Goal: Information Seeking & Learning: Check status

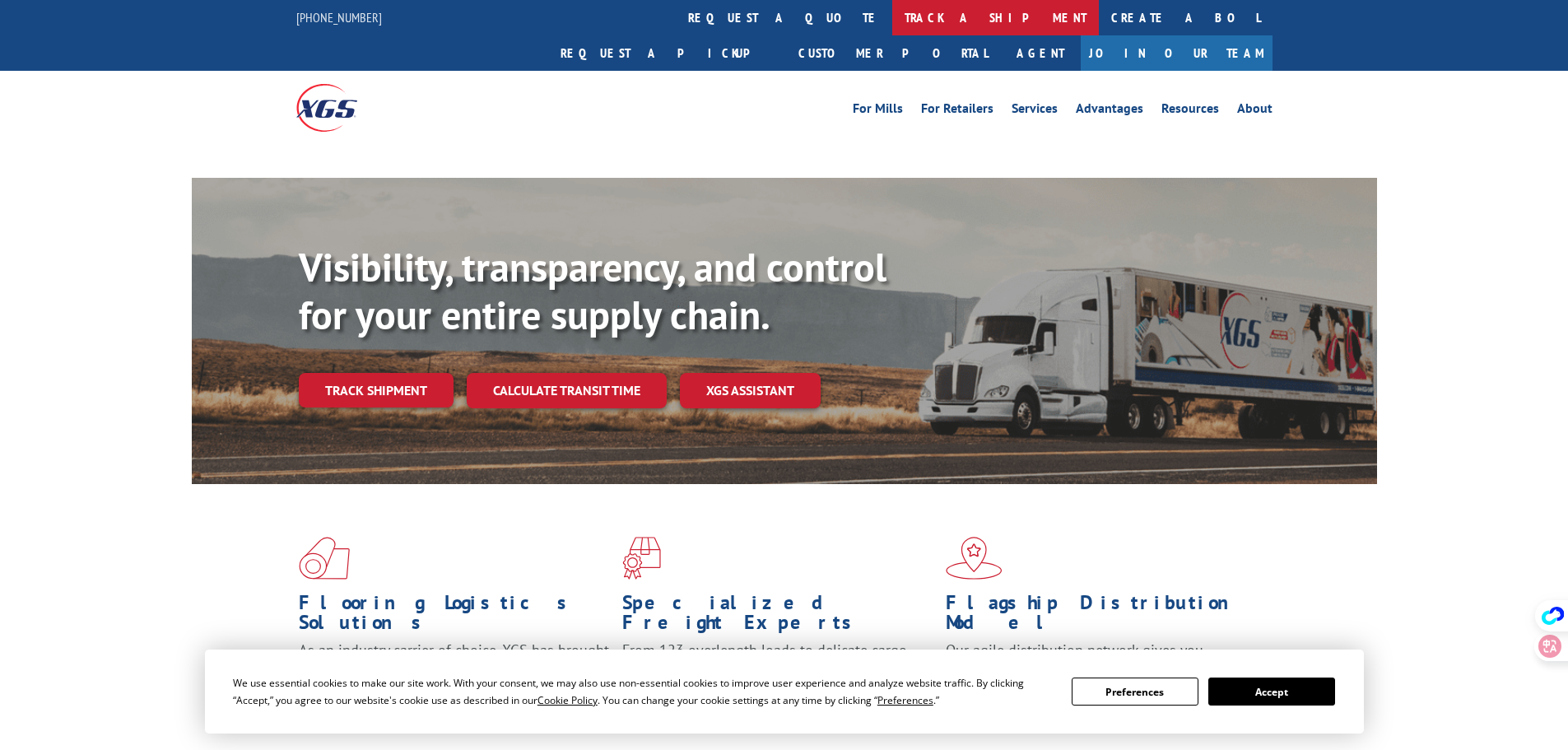
click at [892, 12] on link "track a shipment" at bounding box center [995, 17] width 207 height 36
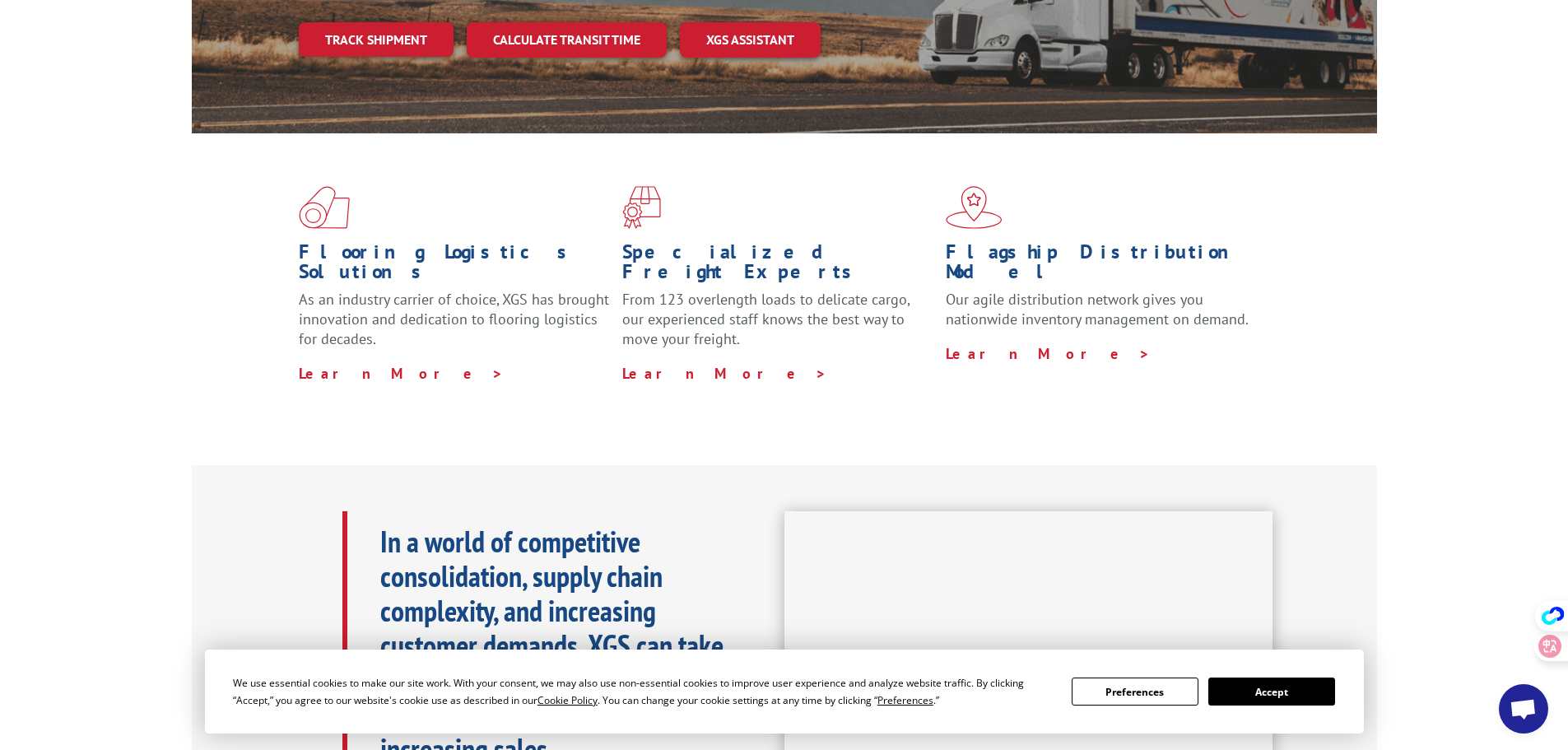
scroll to position [411, 0]
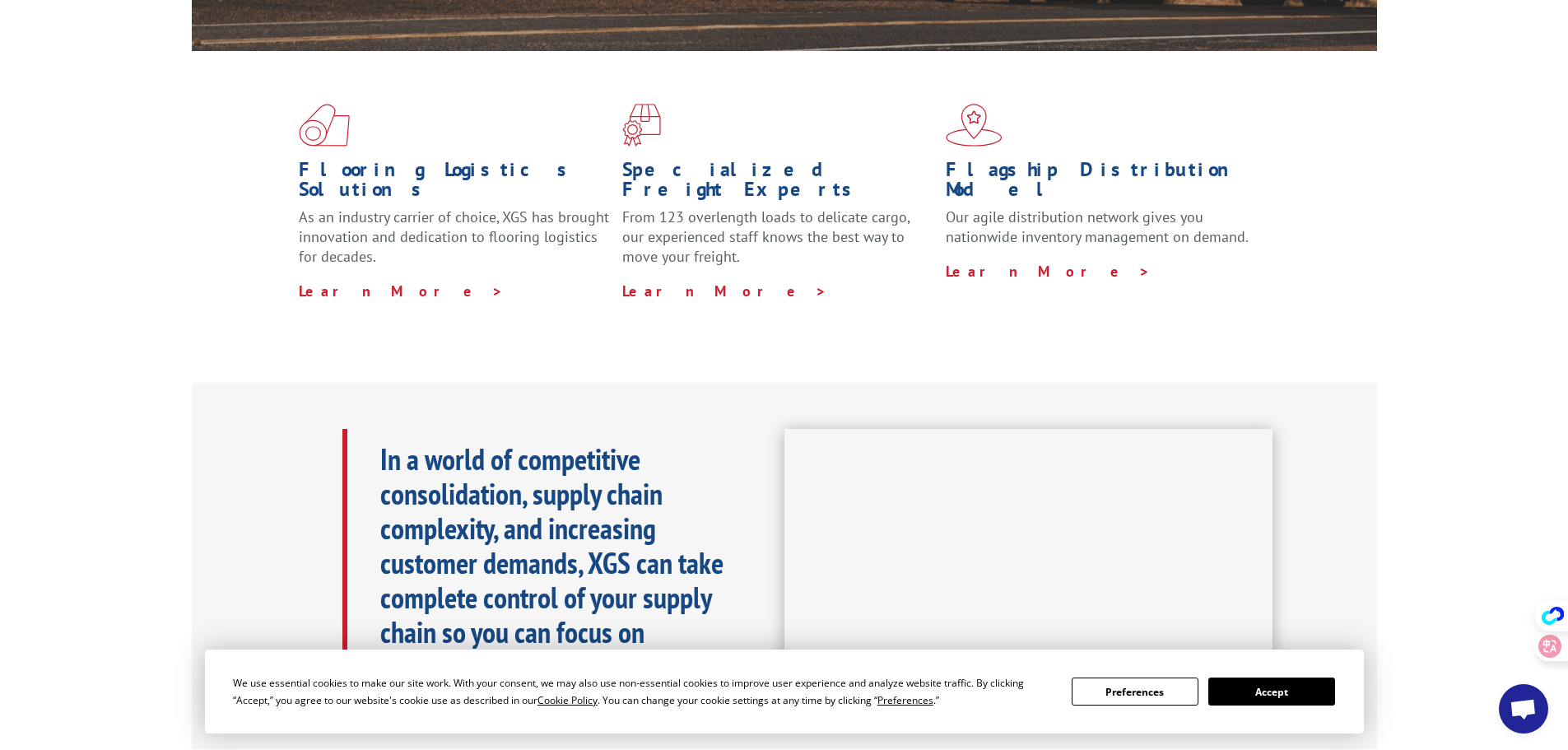
click at [1283, 688] on button "Accept" at bounding box center [1271, 691] width 127 height 28
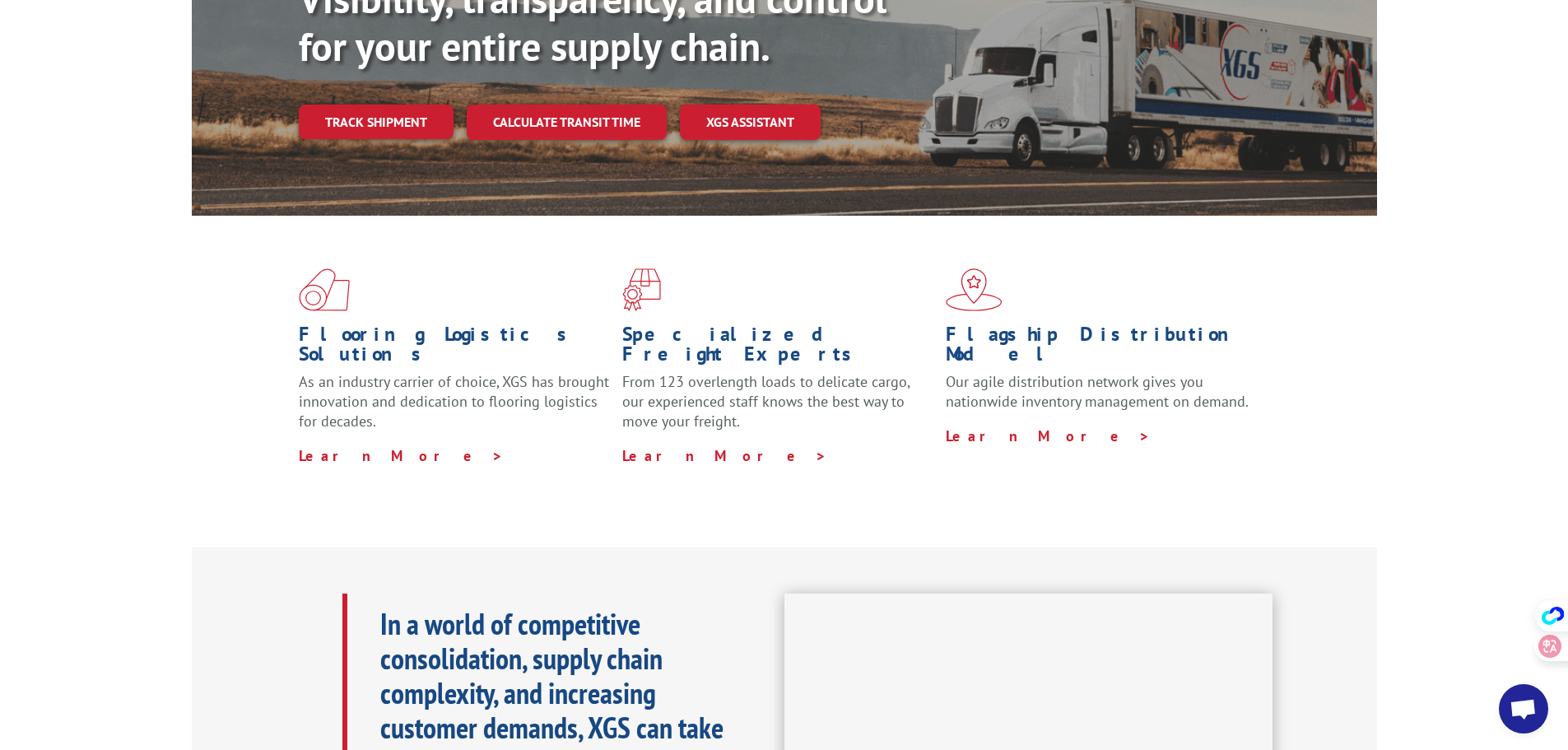
scroll to position [0, 0]
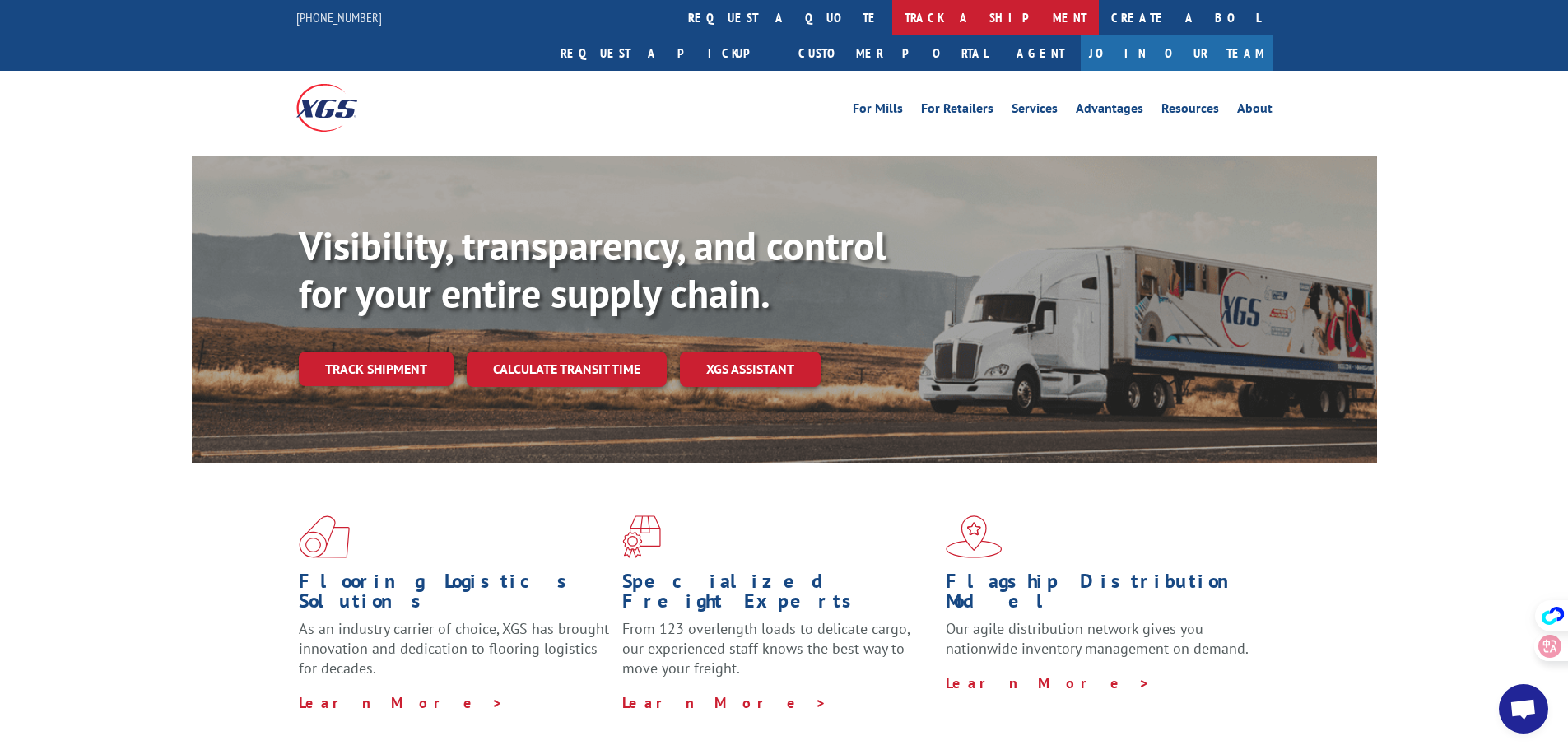
click at [892, 13] on link "track a shipment" at bounding box center [995, 17] width 207 height 36
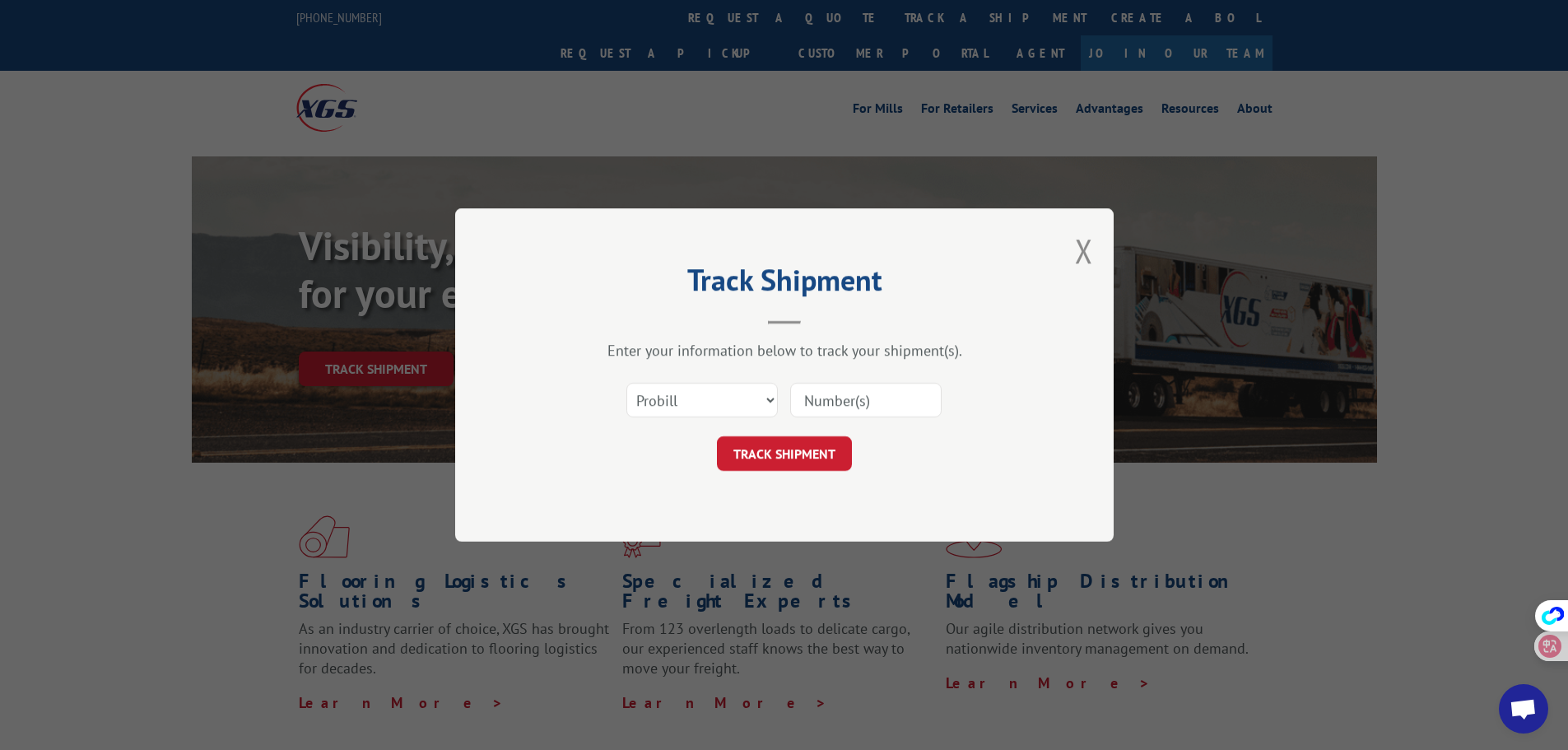
click at [870, 401] on input at bounding box center [866, 400] width 151 height 35
paste input "17501796"
type input "17501796"
click at [714, 394] on select "Select category... Probill BOL PO" at bounding box center [701, 400] width 151 height 35
drag, startPoint x: 926, startPoint y: 469, endPoint x: 811, endPoint y: 468, distance: 115.0
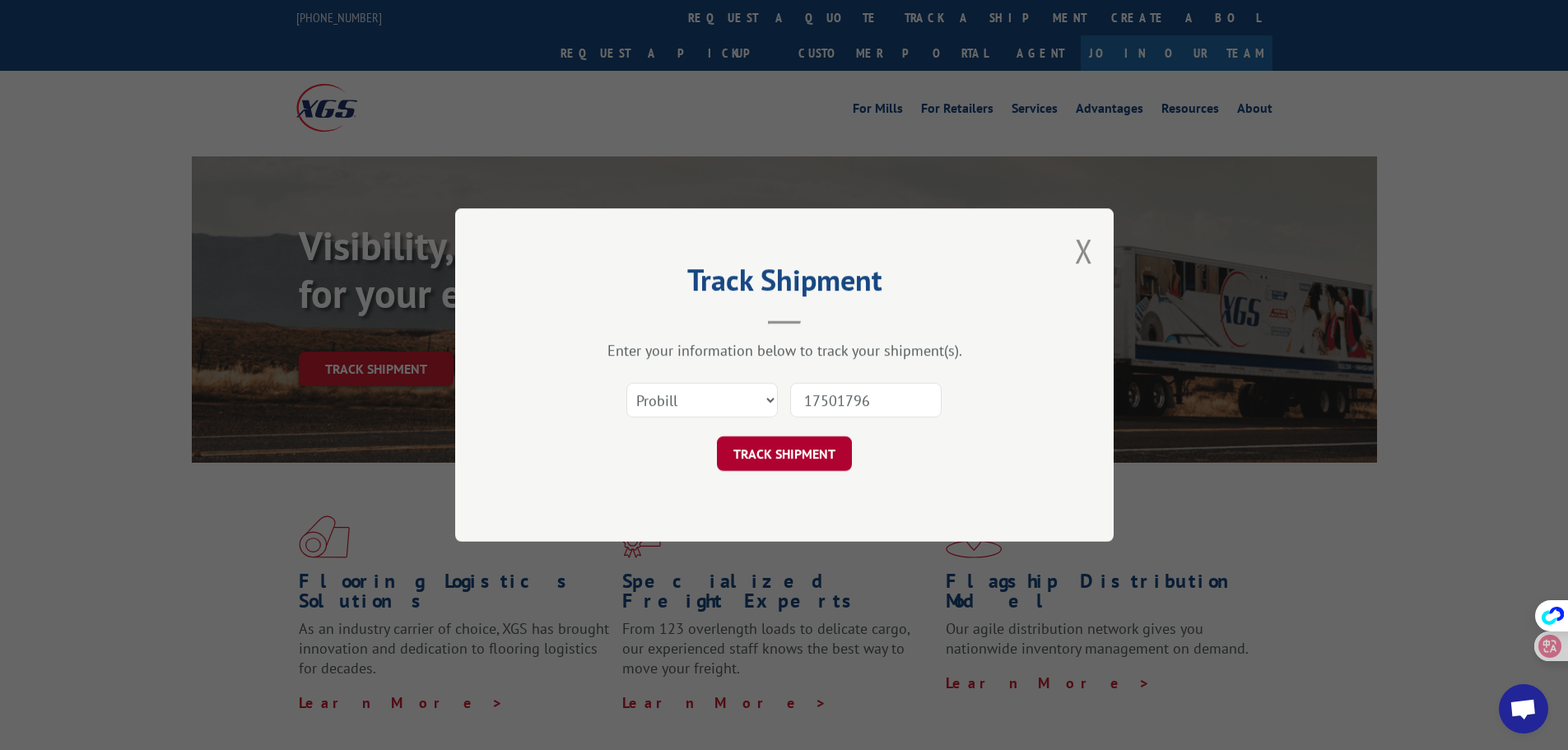
click at [926, 470] on div "TRACK SHIPMENT" at bounding box center [784, 453] width 494 height 35
click at [804, 455] on button "TRACK SHIPMENT" at bounding box center [784, 453] width 135 height 35
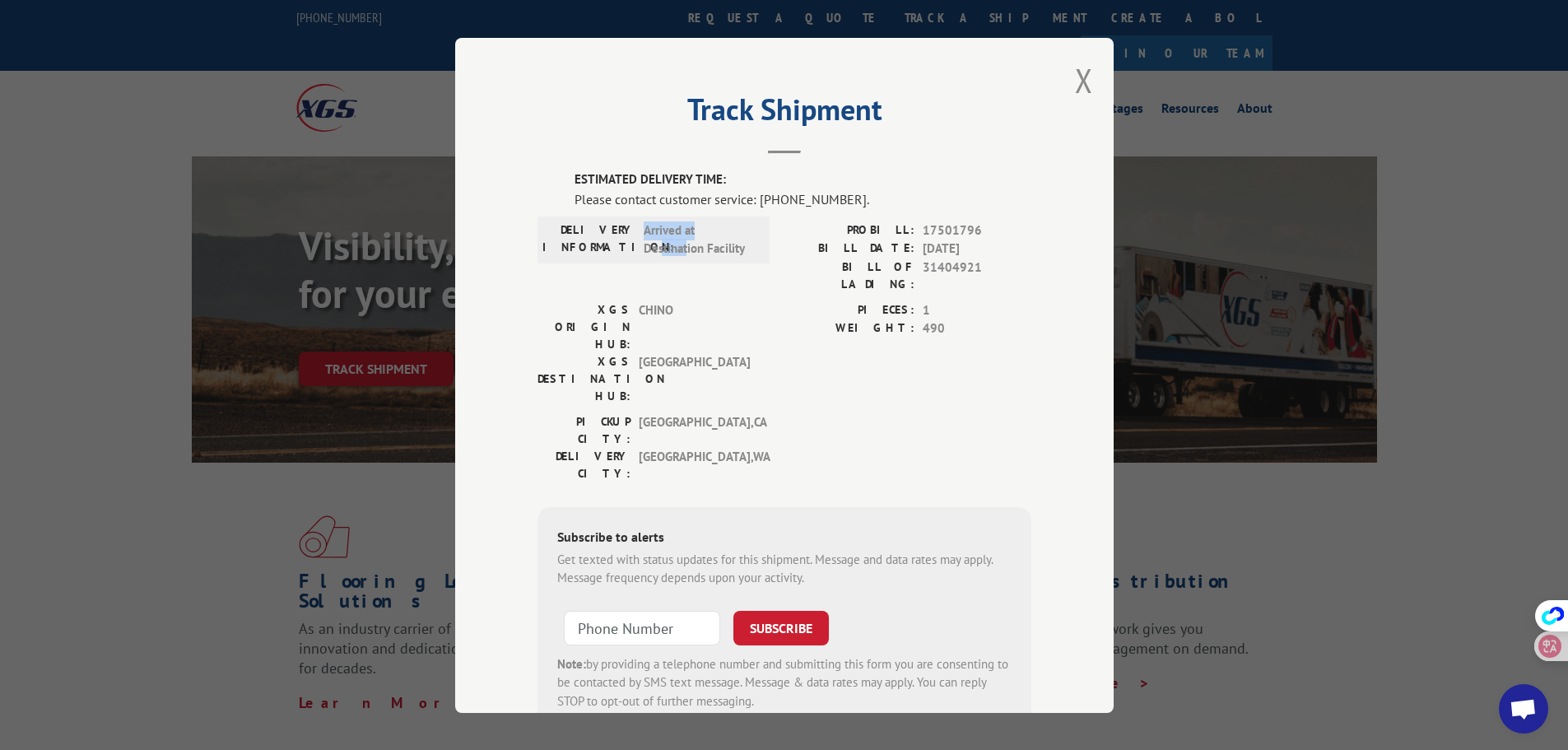
drag, startPoint x: 711, startPoint y: 235, endPoint x: 616, endPoint y: 240, distance: 95.1
click at [616, 240] on div "DELIVERY INFORMATION: Arrived at Destination Facility" at bounding box center [654, 239] width 222 height 37
click at [672, 245] on span "Arrived at Destination Facility" at bounding box center [699, 239] width 111 height 37
drag, startPoint x: 705, startPoint y: 258, endPoint x: 624, endPoint y: 260, distance: 81.0
click at [624, 258] on div "DELIVERY INFORMATION: Arrived at Destination Facility" at bounding box center [654, 239] width 222 height 37
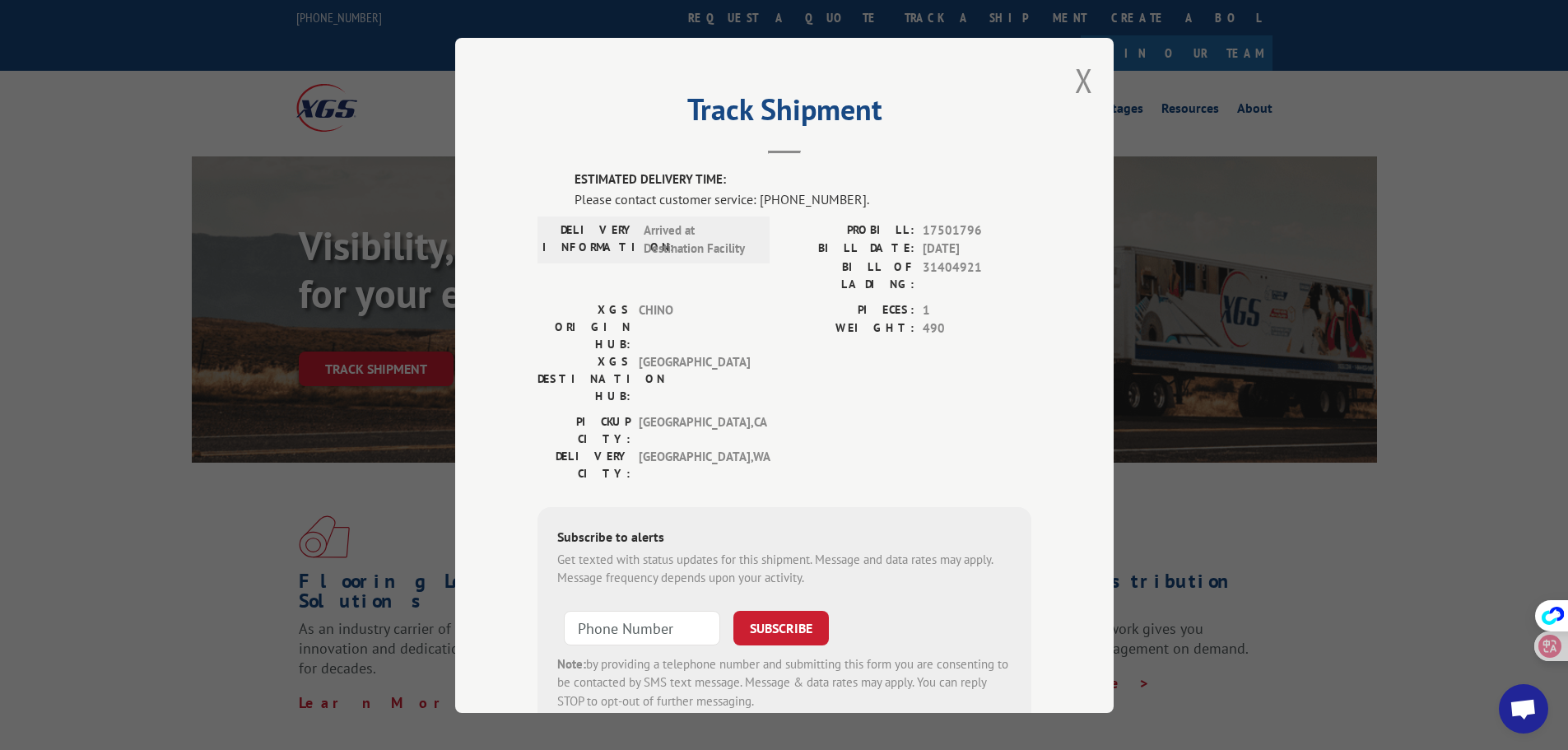
click at [776, 260] on div "DELIVERY INFORMATION: Arrived at Destination Facility PROBILL: 17501796 BILL DA…" at bounding box center [784, 260] width 494 height 80
drag, startPoint x: 919, startPoint y: 267, endPoint x: 744, endPoint y: 313, distance: 180.9
click at [923, 269] on span "31404921" at bounding box center [977, 275] width 108 height 35
drag, startPoint x: 643, startPoint y: 341, endPoint x: 729, endPoint y: 387, distance: 97.5
click at [716, 379] on div "XGS ORIGIN HUB: CHINO XGS DESTINATION HUB: [GEOGRAPHIC_DATA]" at bounding box center [648, 356] width 222 height 112
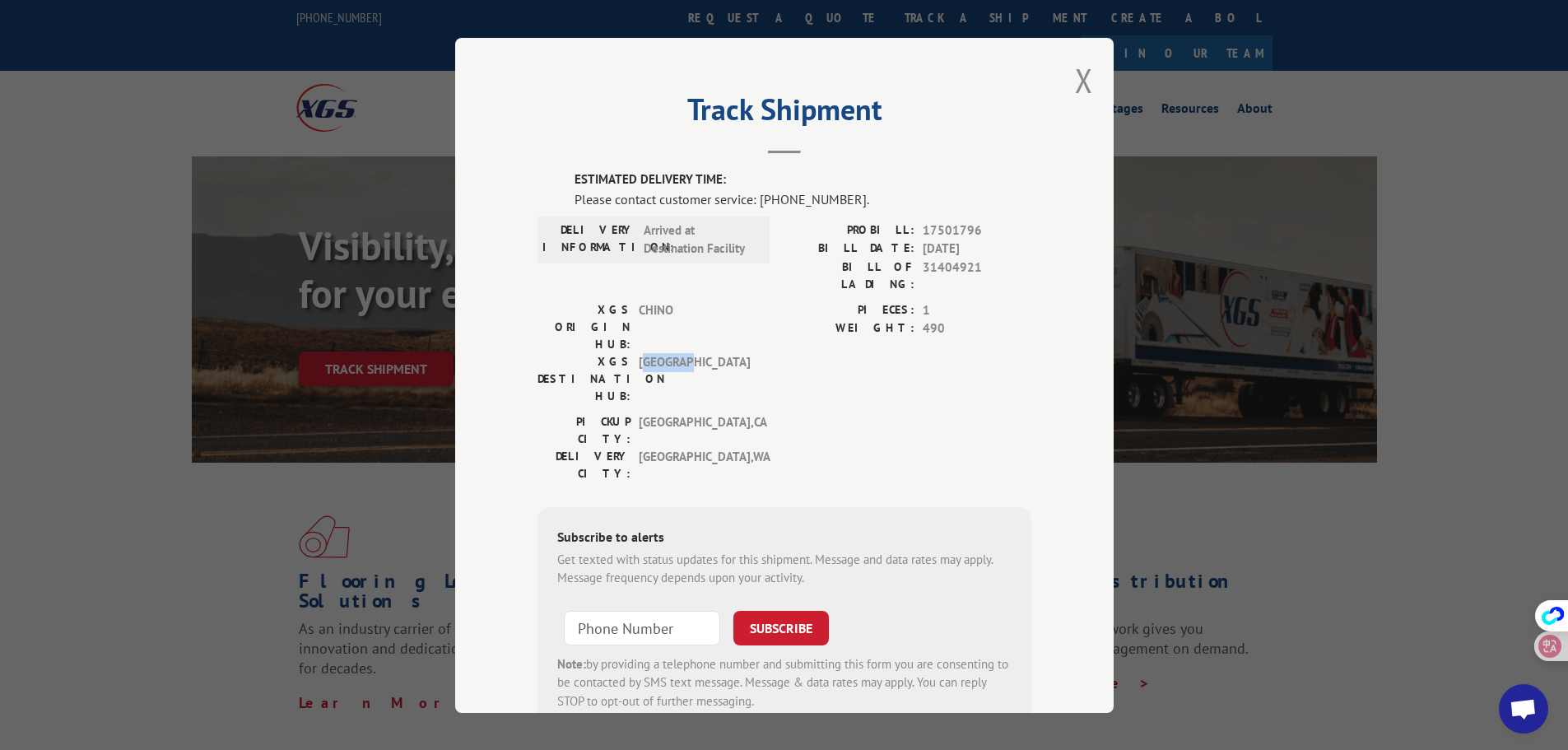
copy span "ORTLAND"
click at [776, 429] on div "[GEOGRAPHIC_DATA]: [GEOGRAPHIC_DATA] , [GEOGRAPHIC_DATA]: [GEOGRAPHIC_DATA] , […" at bounding box center [784, 451] width 494 height 77
click at [866, 420] on div "[GEOGRAPHIC_DATA]: [GEOGRAPHIC_DATA] , [GEOGRAPHIC_DATA]: [GEOGRAPHIC_DATA] , […" at bounding box center [784, 451] width 494 height 77
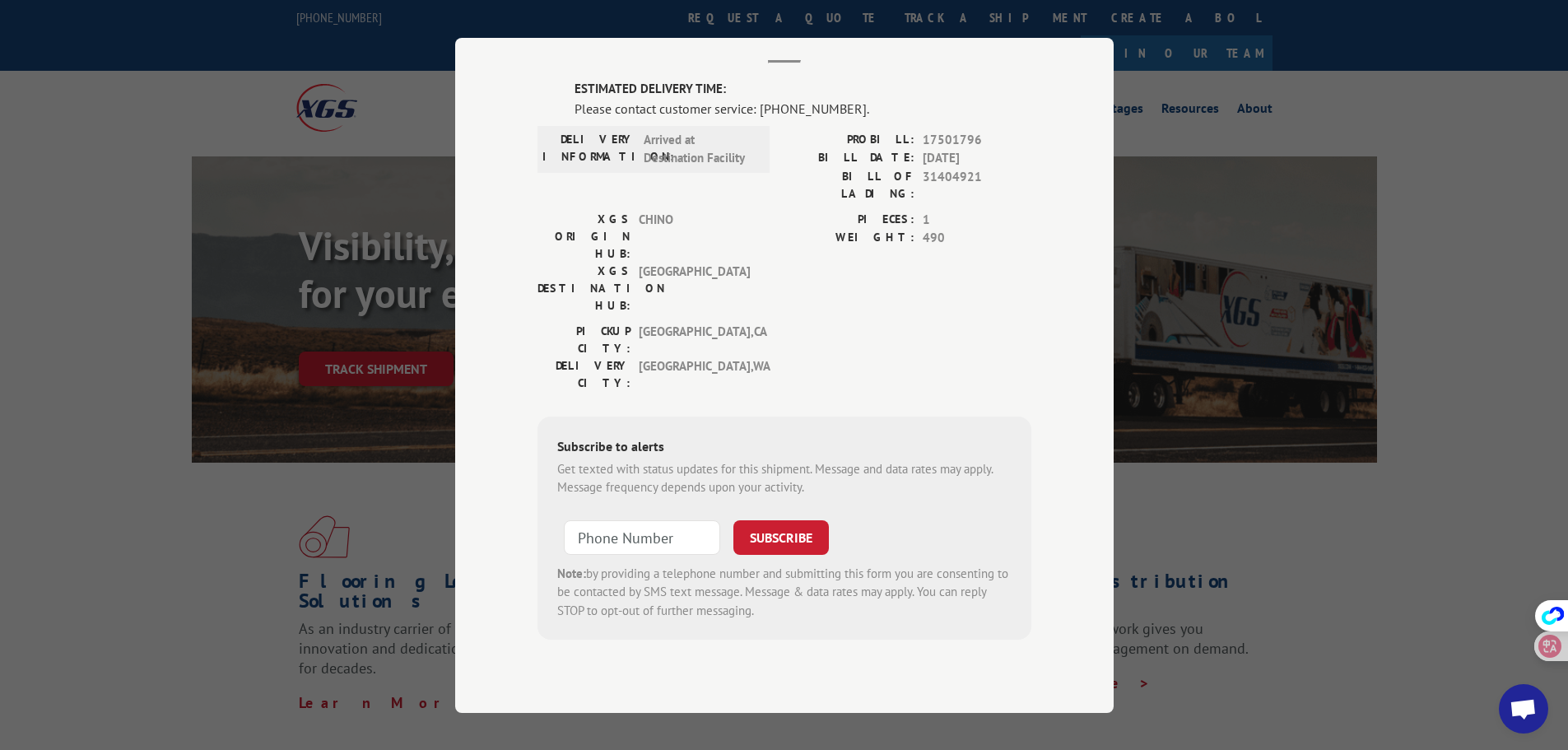
scroll to position [83, 0]
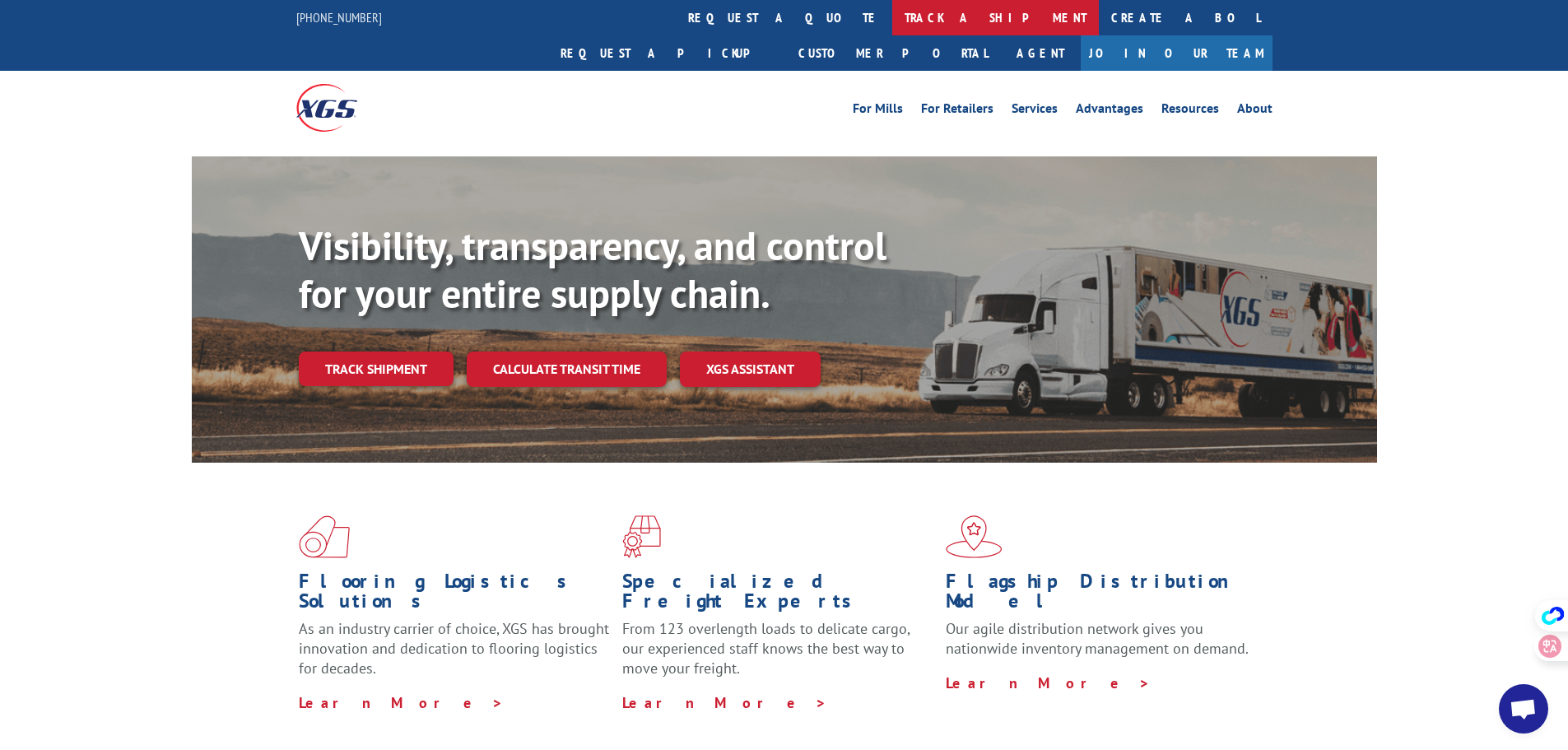
click at [892, 11] on link "track a shipment" at bounding box center [995, 17] width 207 height 36
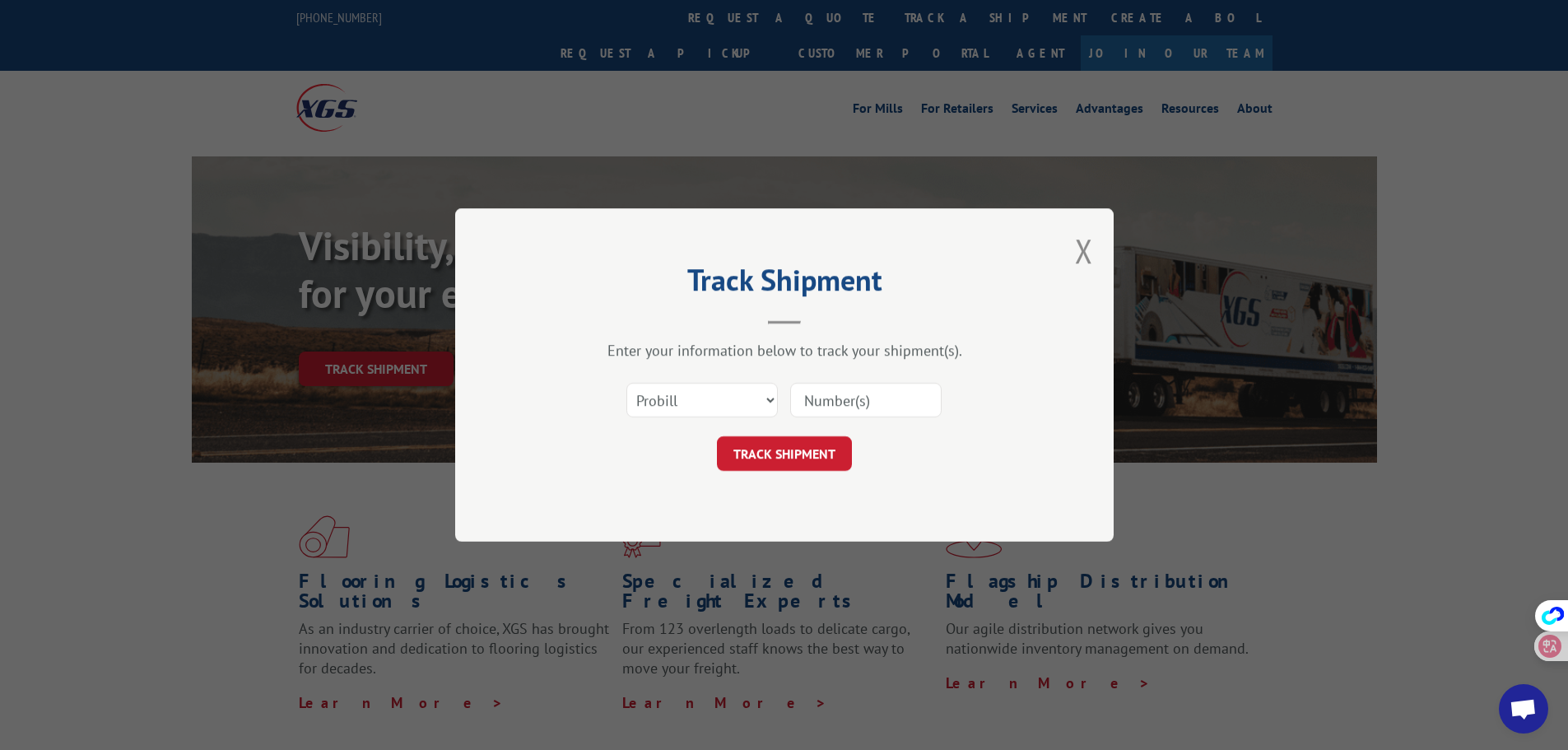
click at [829, 405] on input at bounding box center [866, 400] width 151 height 35
paste input "17501796"
type input "17501796"
click at [806, 446] on button "TRACK SHIPMENT" at bounding box center [784, 453] width 135 height 35
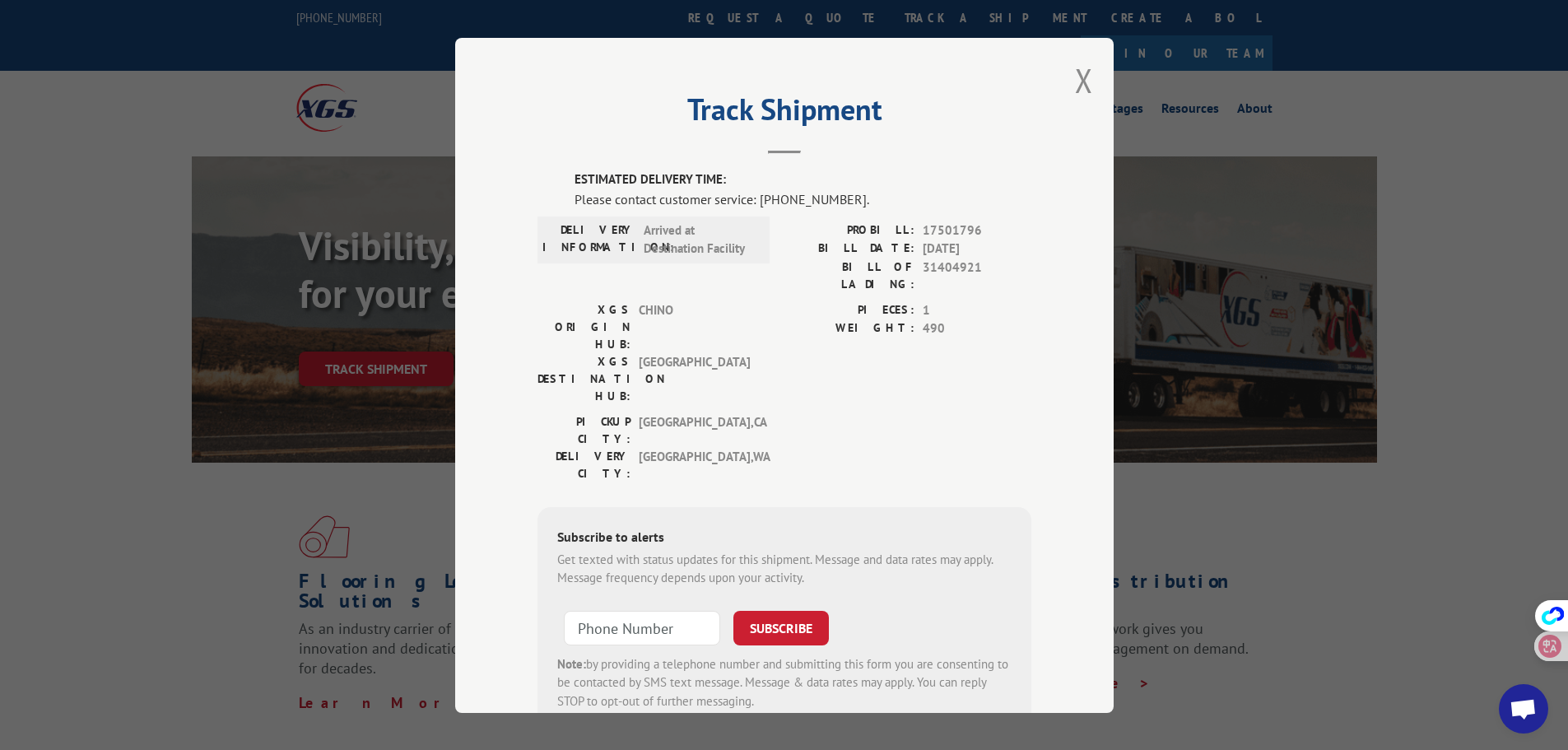
type input "+1 (___) ___-____"
click at [613, 610] on input "+1 (___) ___-____" at bounding box center [642, 627] width 156 height 35
type input "+1 (___) ___-____"
click at [1077, 80] on button "Close modal" at bounding box center [1084, 81] width 18 height 44
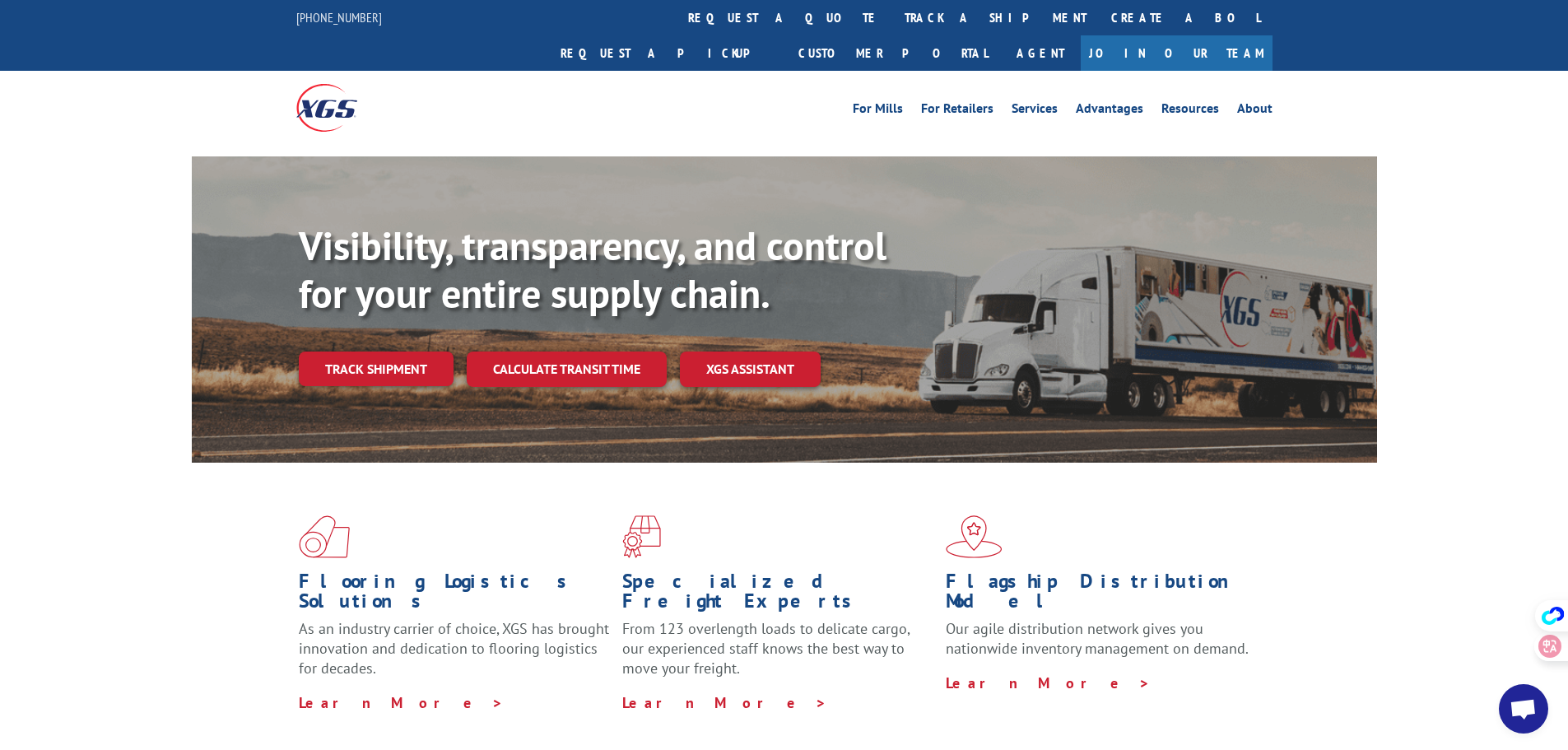
scroll to position [247, 0]
